Goal: Use online tool/utility: Utilize a website feature to perform a specific function

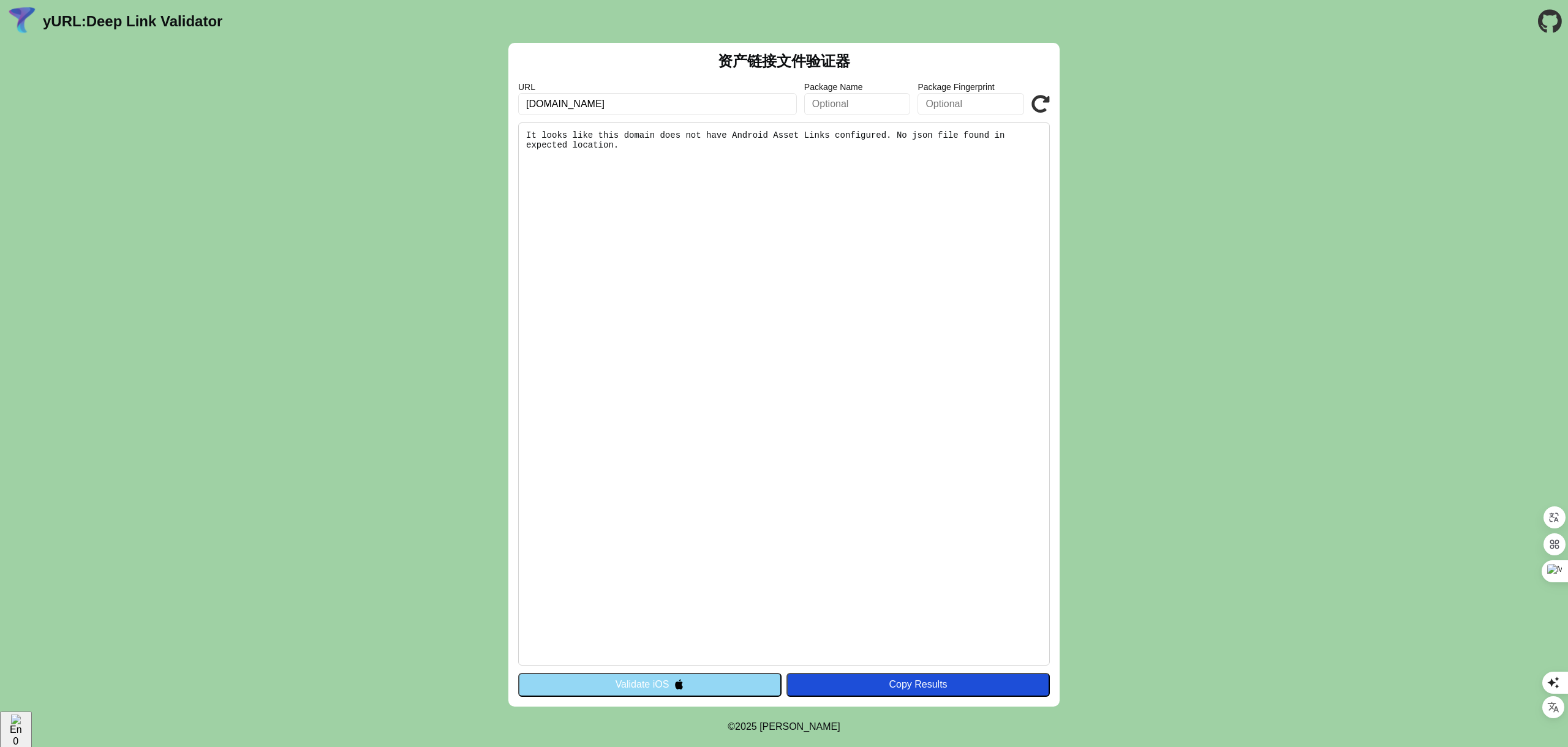
click at [616, 680] on button "Validate iOS" at bounding box center [650, 684] width 263 height 23
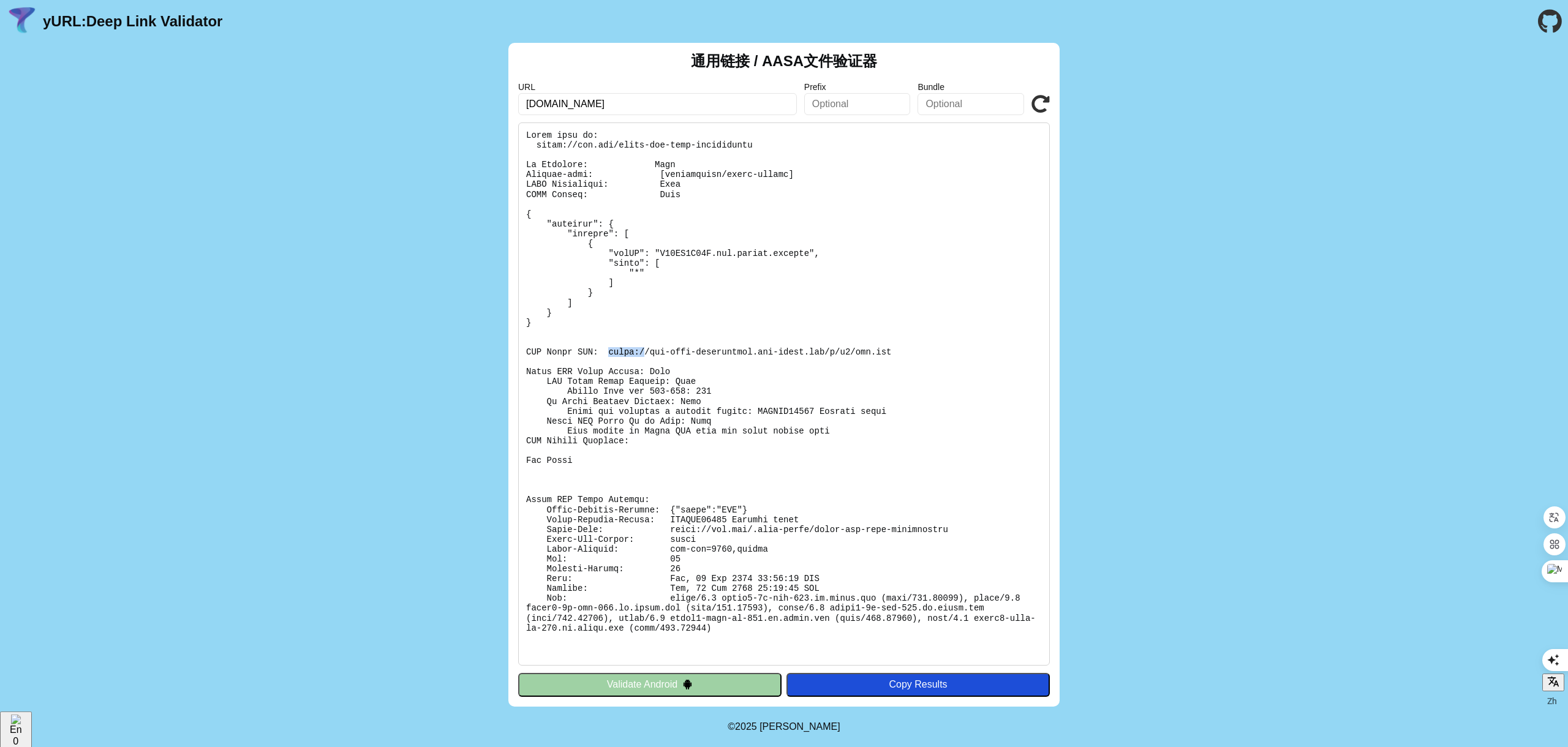
drag, startPoint x: 608, startPoint y: 350, endPoint x: 646, endPoint y: 351, distance: 38.0
click at [646, 351] on pre at bounding box center [784, 394] width 532 height 543
click at [647, 428] on pre at bounding box center [784, 394] width 532 height 543
